Goal: Information Seeking & Learning: Learn about a topic

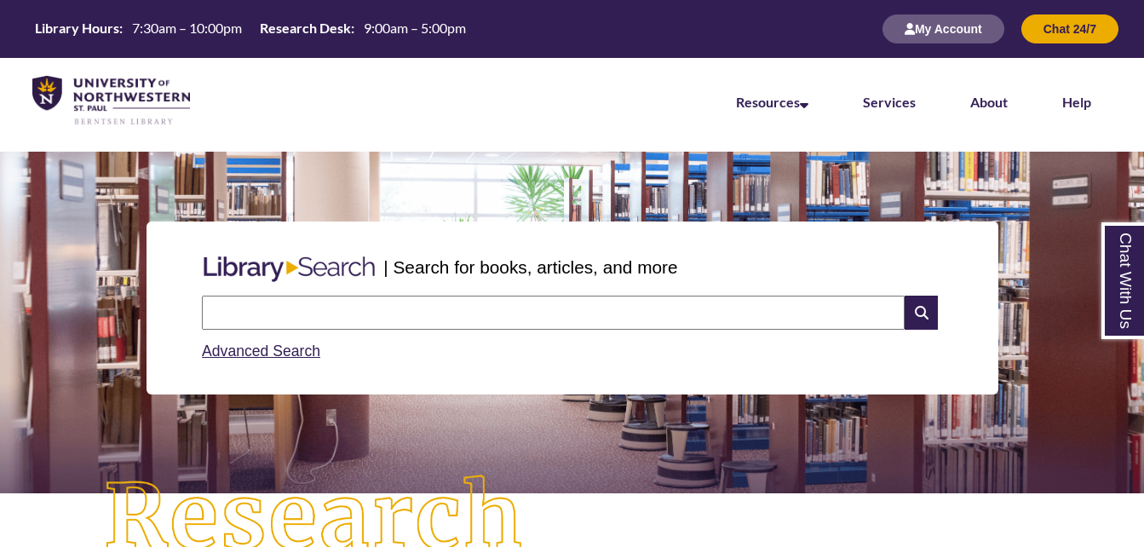
click at [405, 315] on input "text" at bounding box center [553, 313] width 703 height 34
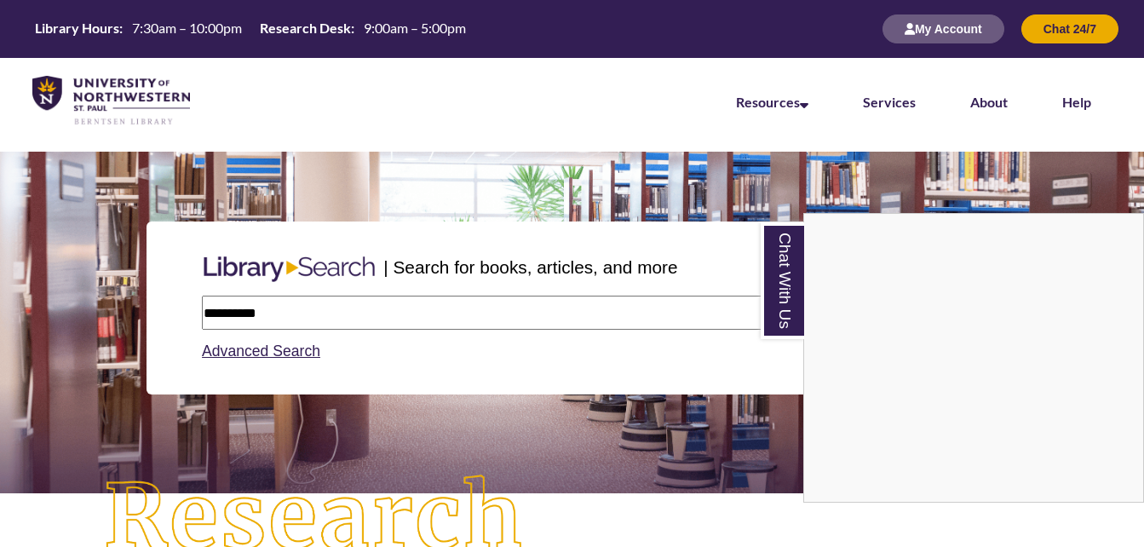
type input "**********"
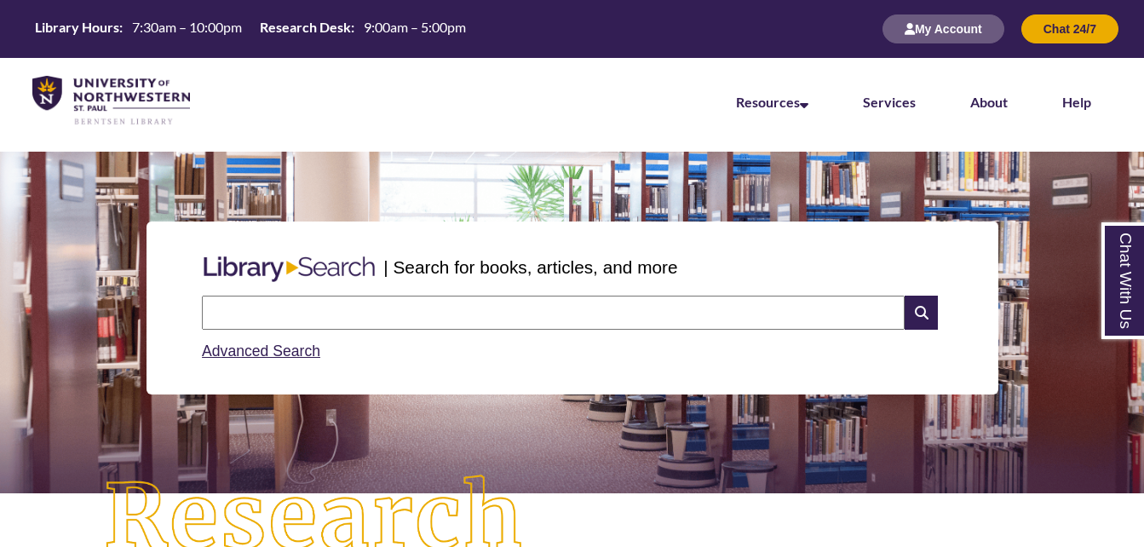
click at [303, 313] on input "text" at bounding box center [553, 313] width 703 height 34
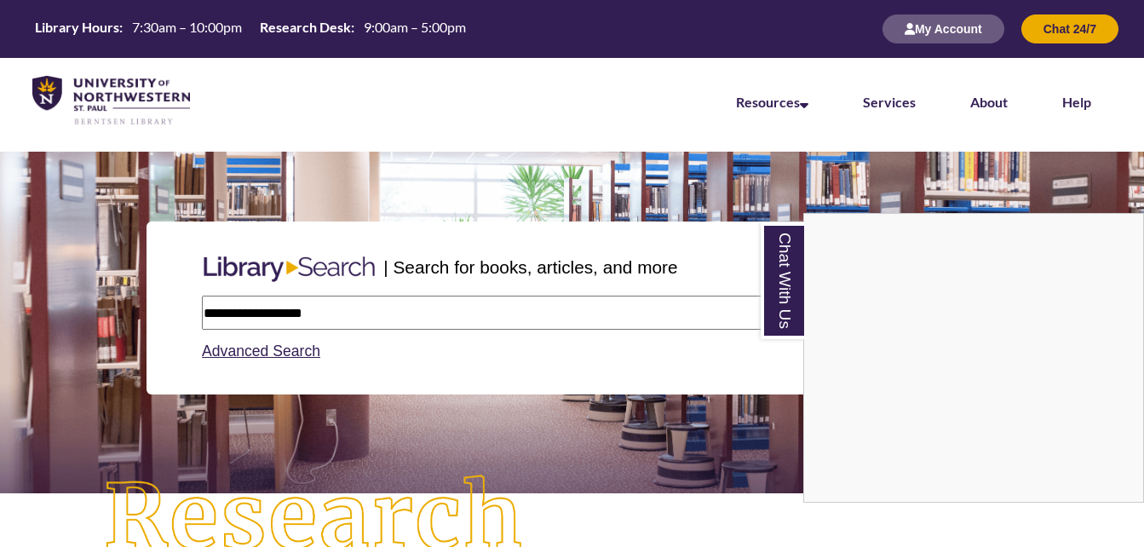
type input "**********"
